Goal: Check status: Check status

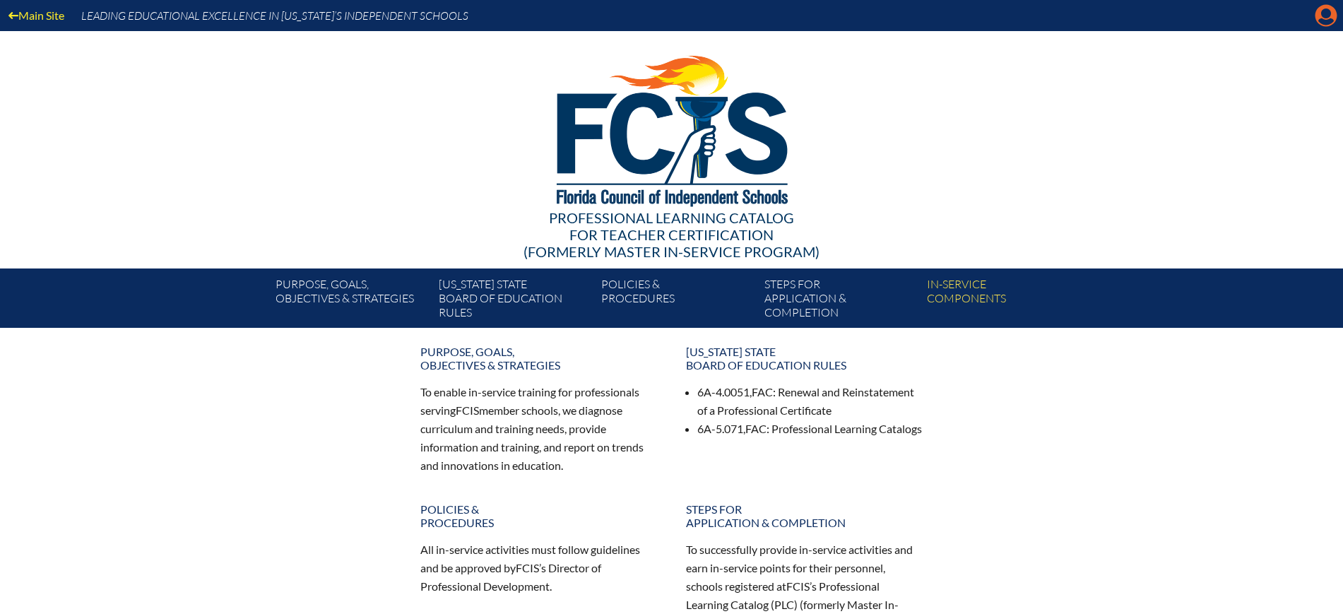
drag, startPoint x: 0, startPoint y: 0, endPoint x: 1326, endPoint y: 13, distance: 1326.5
click at [1326, 13] on icon "Manage Account" at bounding box center [1326, 15] width 23 height 23
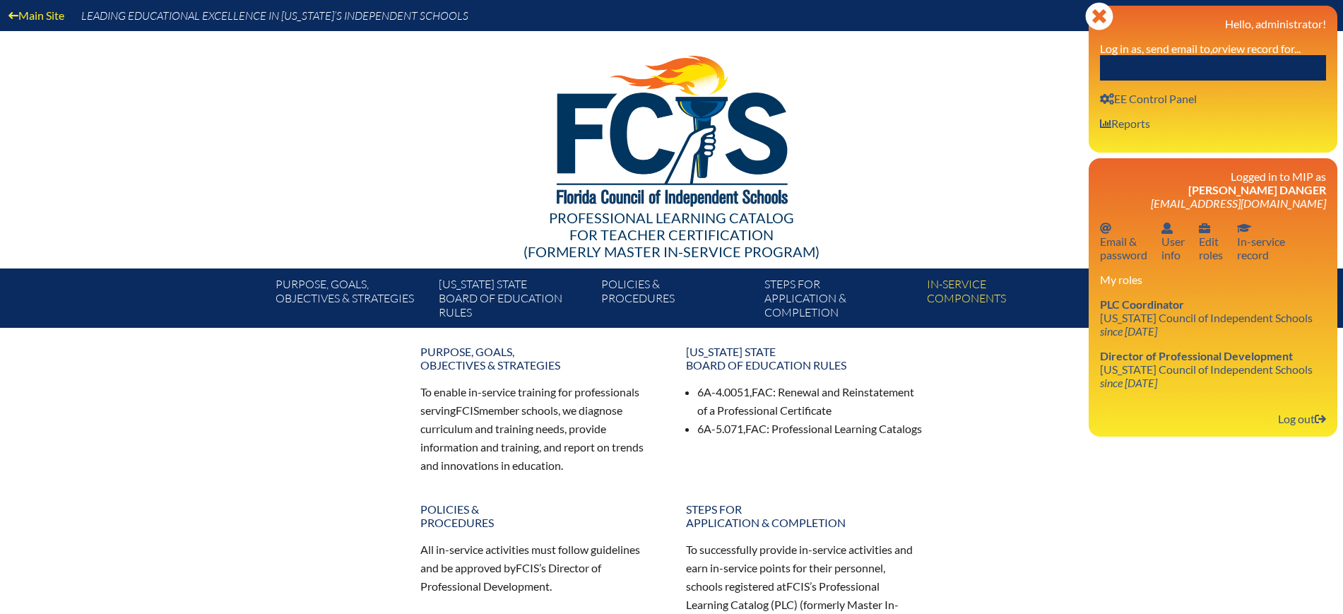
click at [1229, 59] on input "text" at bounding box center [1213, 67] width 226 height 25
paste input "[PERSON_NAME]"
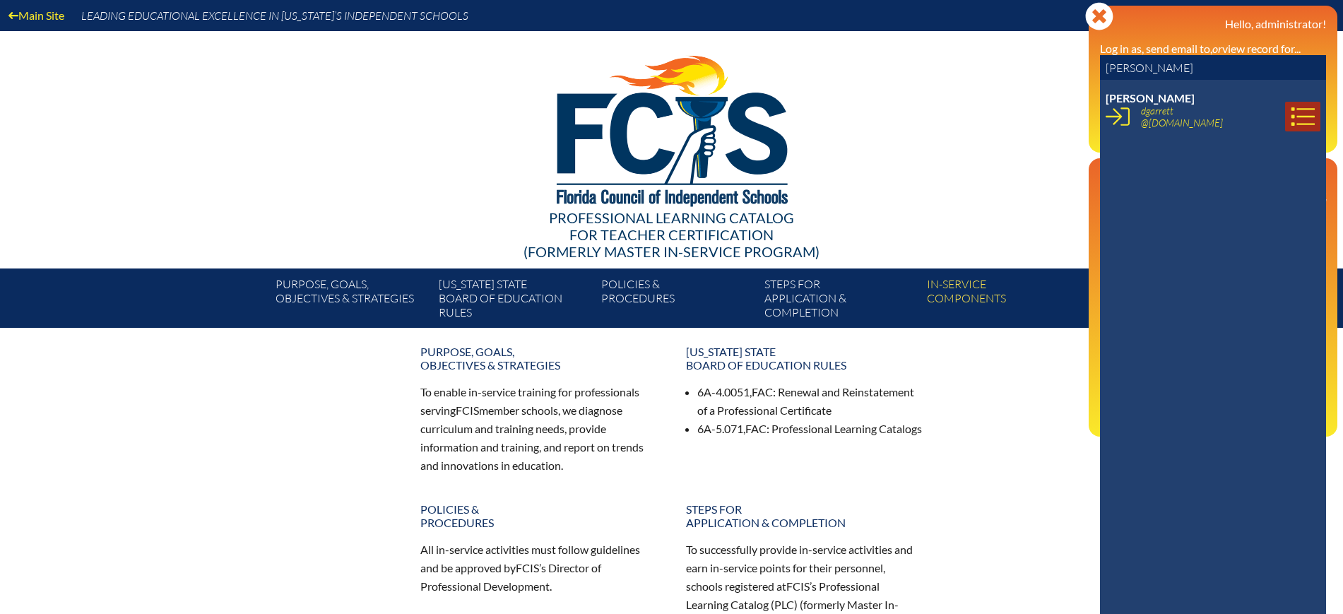
type input "Deanna Garrett"
click at [1291, 115] on icon at bounding box center [1303, 117] width 24 height 24
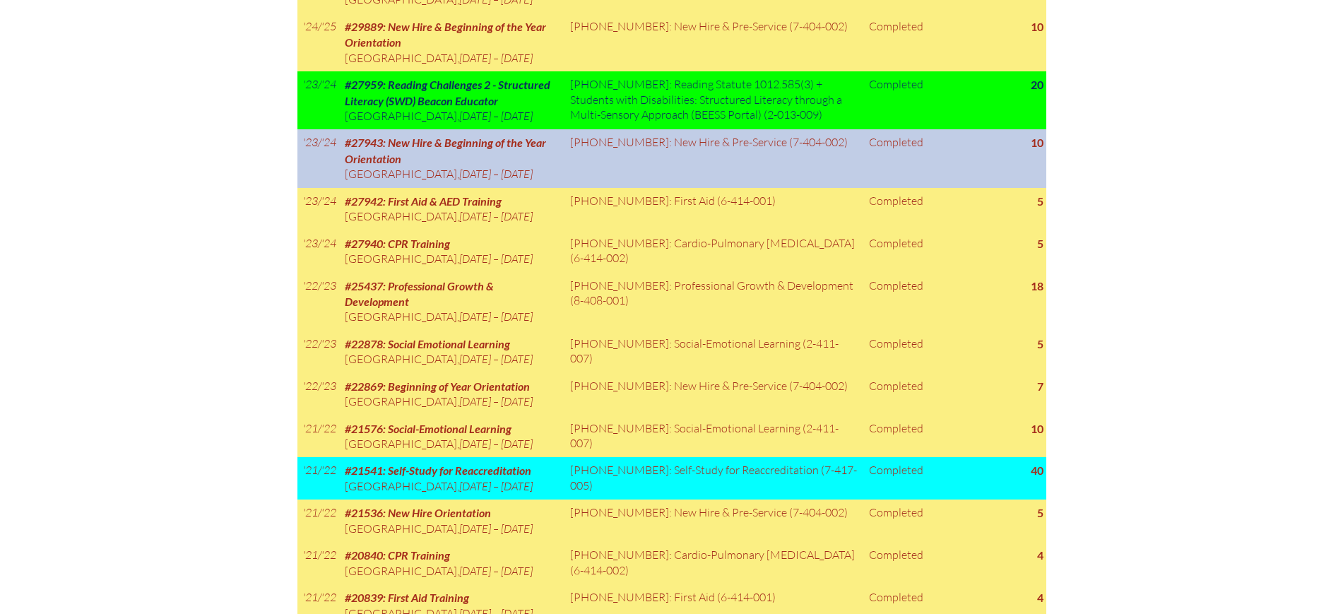
scroll to position [1141, 0]
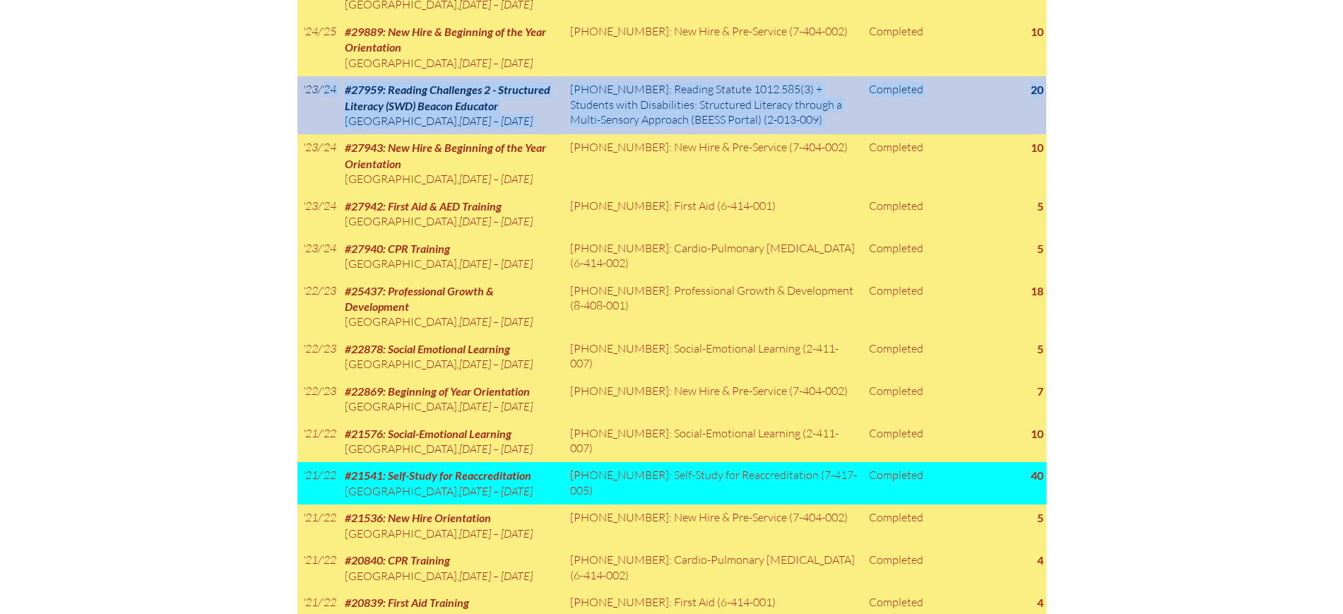
drag, startPoint x: 300, startPoint y: 184, endPoint x: 1043, endPoint y: 203, distance: 743.0
click at [1043, 134] on tr "'23/'24 #27959: Reading Challenges 2 - Structured Literacy (SWD) Beacon Educato…" at bounding box center [672, 105] width 749 height 58
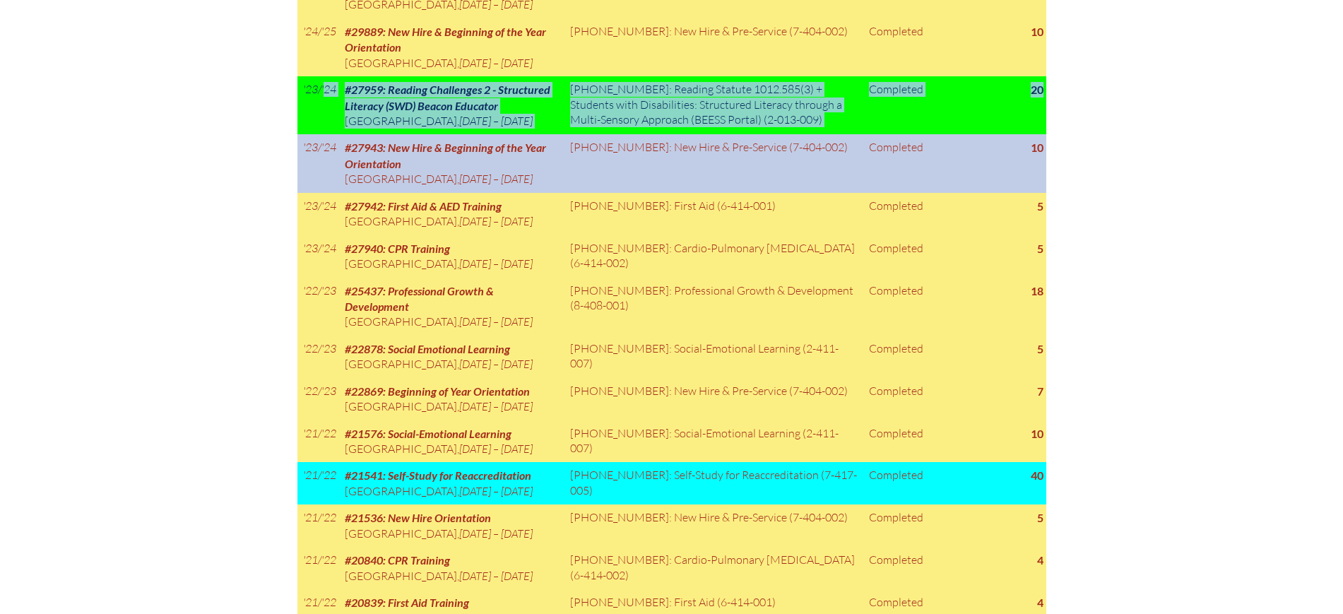
copy tr "'23/'24 #27959: Reading Challenges 2 - Structured Literacy (SWD) Beacon Educato…"
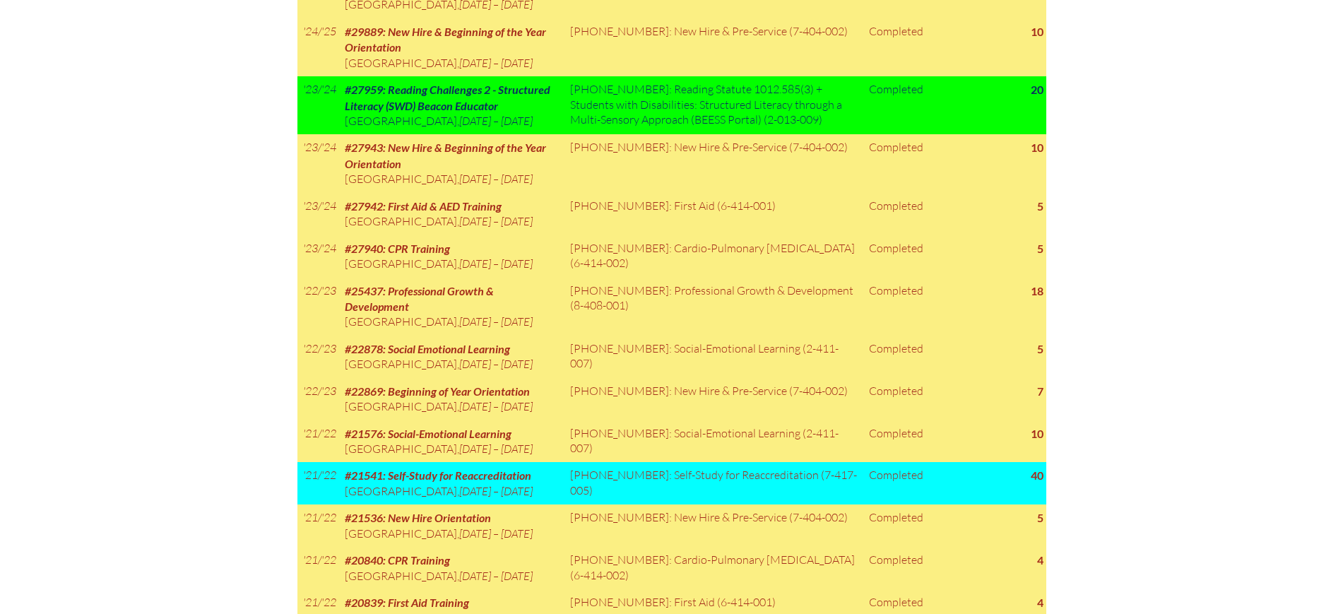
click at [118, 281] on div "In-service record [PERSON_NAME] Areas of Certification Early Childhood Educatio…" at bounding box center [671, 222] width 1343 height 1980
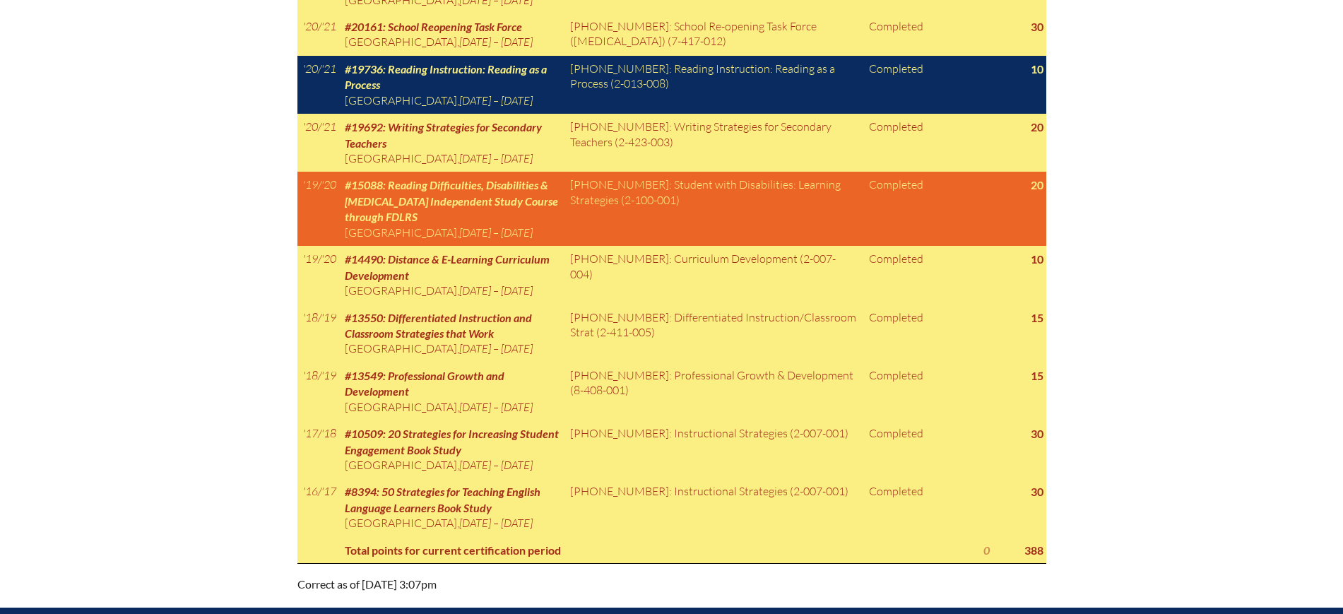
scroll to position [1936, 0]
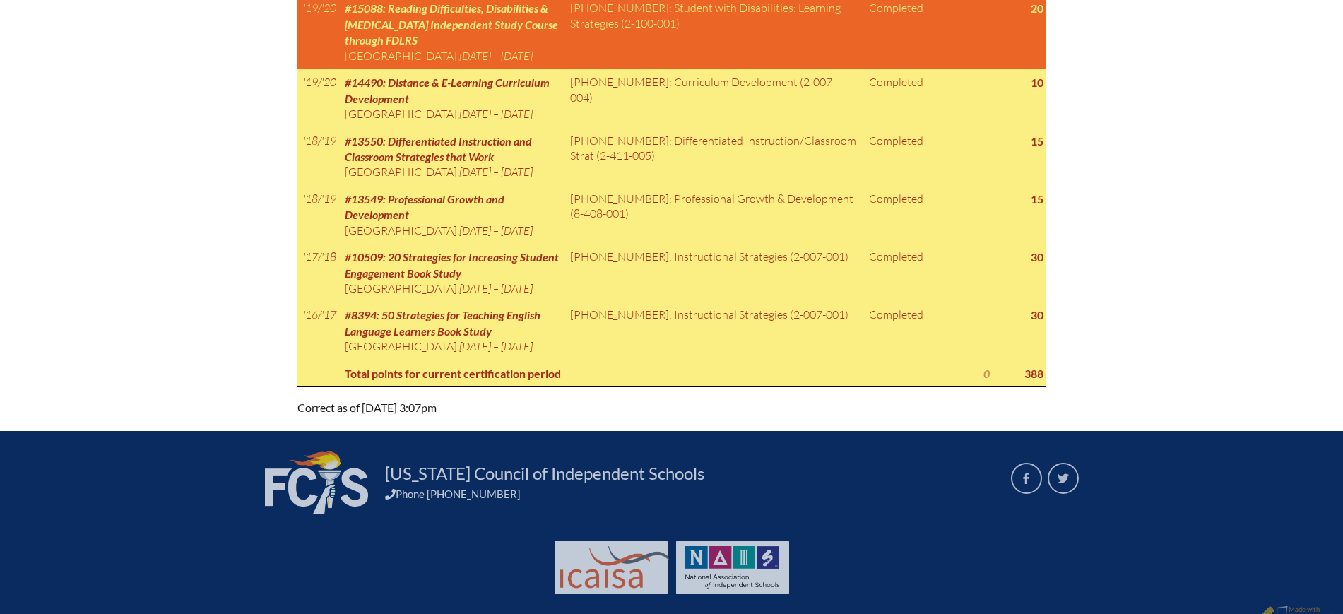
drag, startPoint x: 298, startPoint y: 181, endPoint x: 1041, endPoint y: 206, distance: 743.2
copy tr "'20/'21 #19736: Reading Instruction: Reading as a Process [GEOGRAPHIC_DATA] , […"
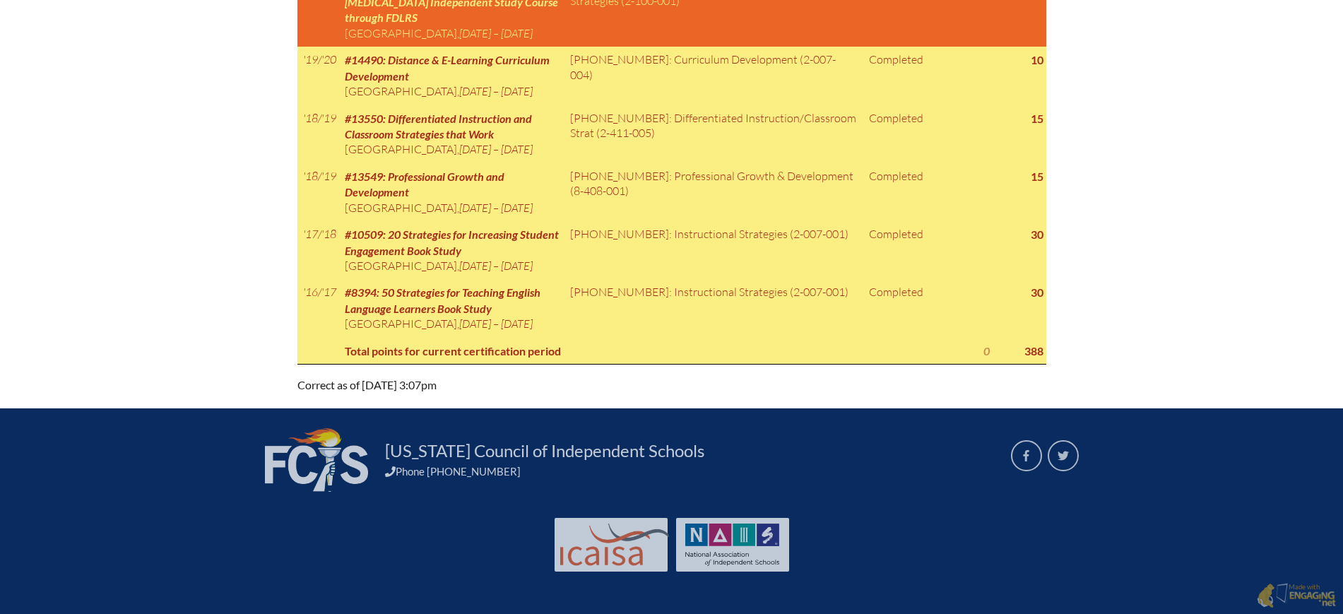
scroll to position [1848, 0]
